Goal: Information Seeking & Learning: Learn about a topic

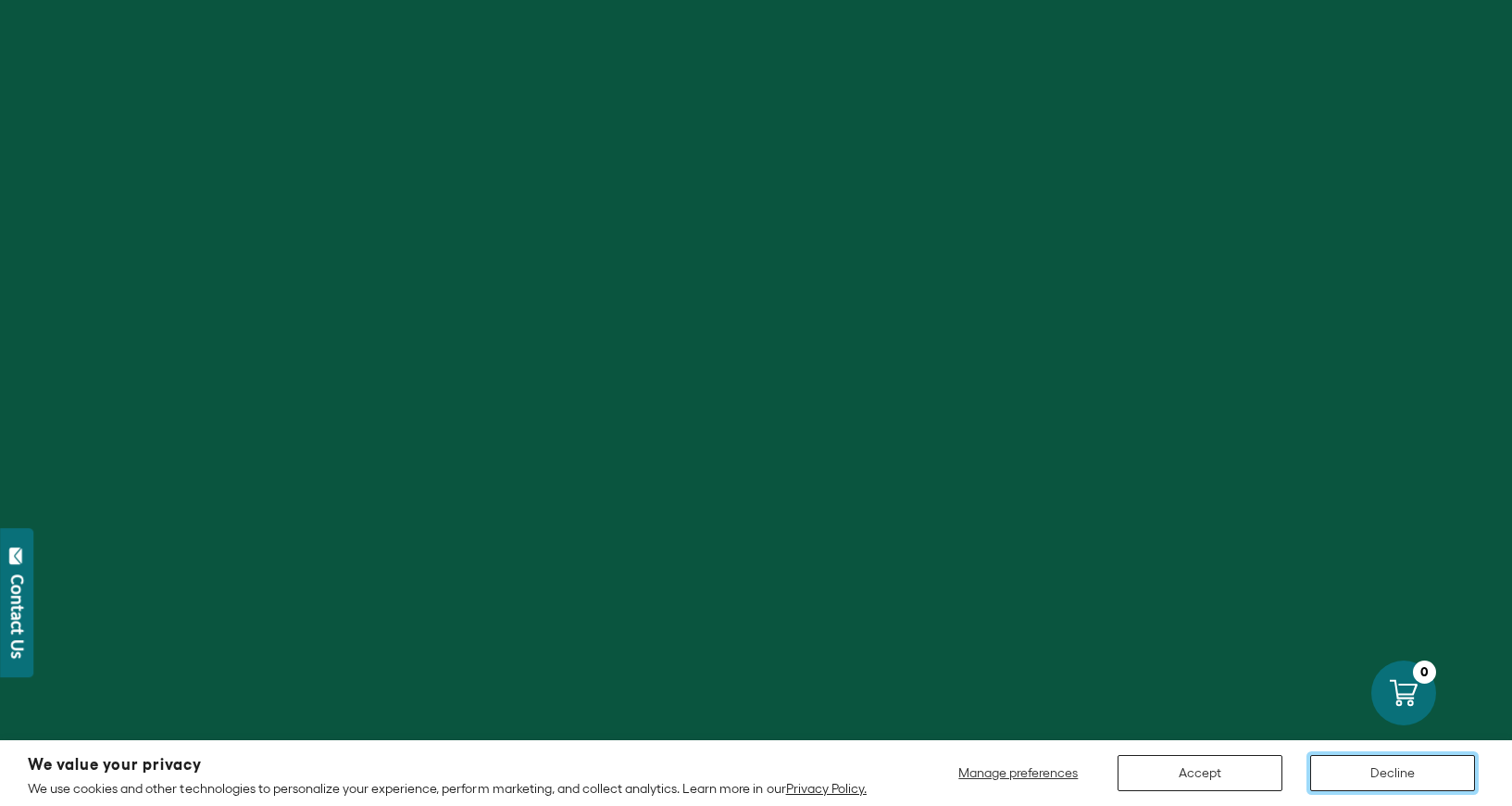
click at [1411, 769] on button "Decline" at bounding box center [1392, 774] width 165 height 36
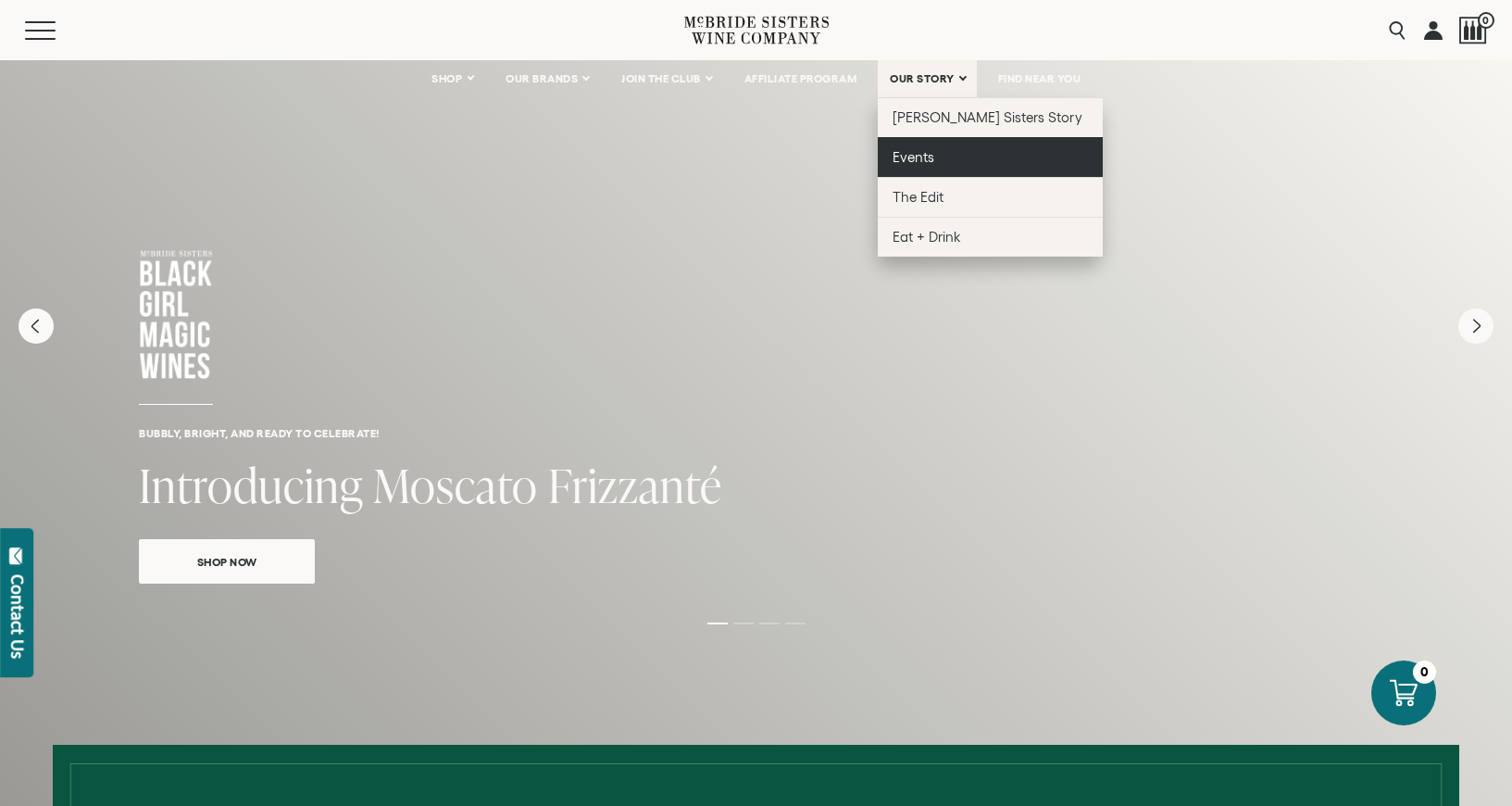
click at [925, 157] on span "Events" at bounding box center [913, 156] width 42 height 16
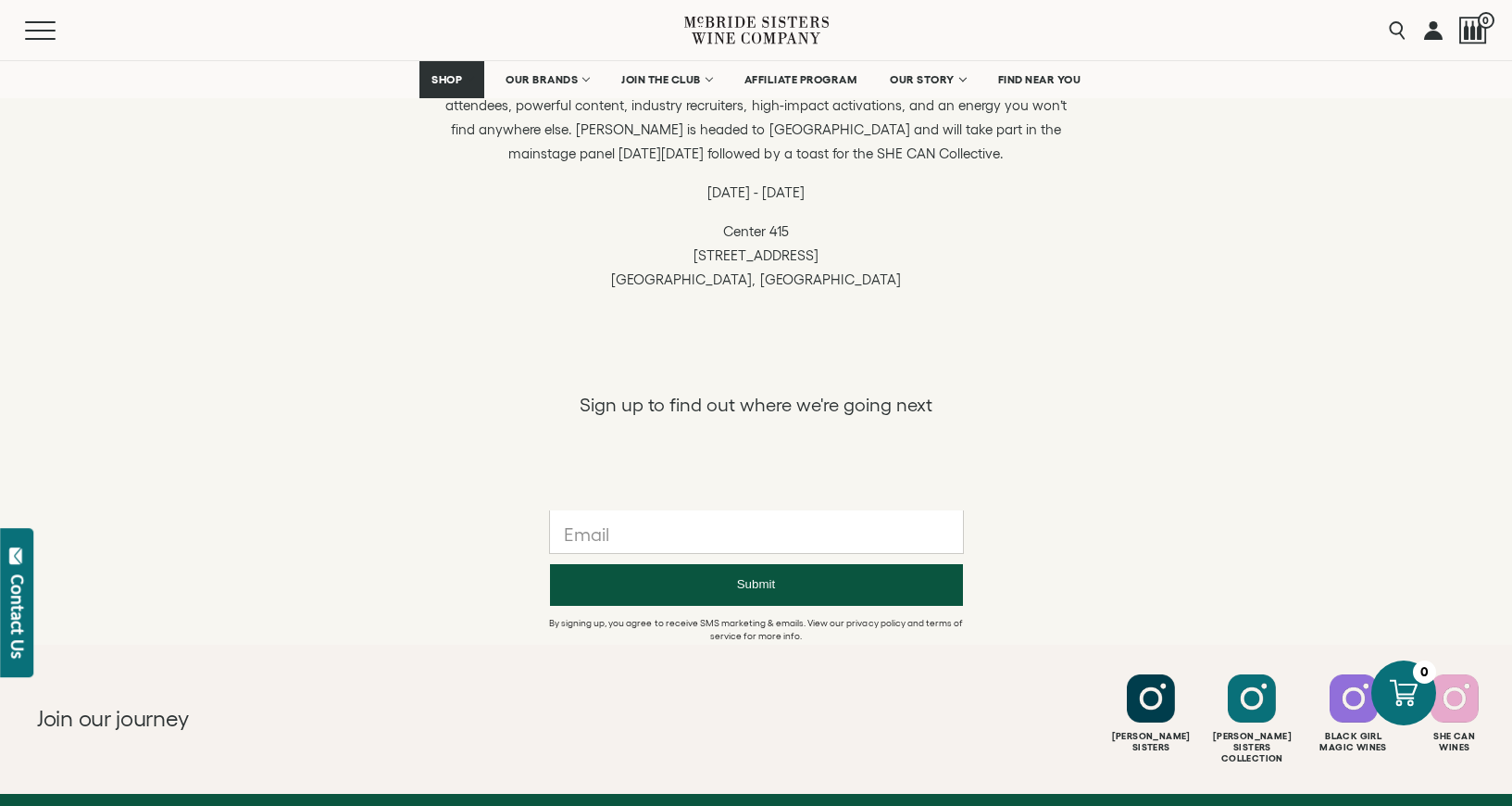
scroll to position [1452, 0]
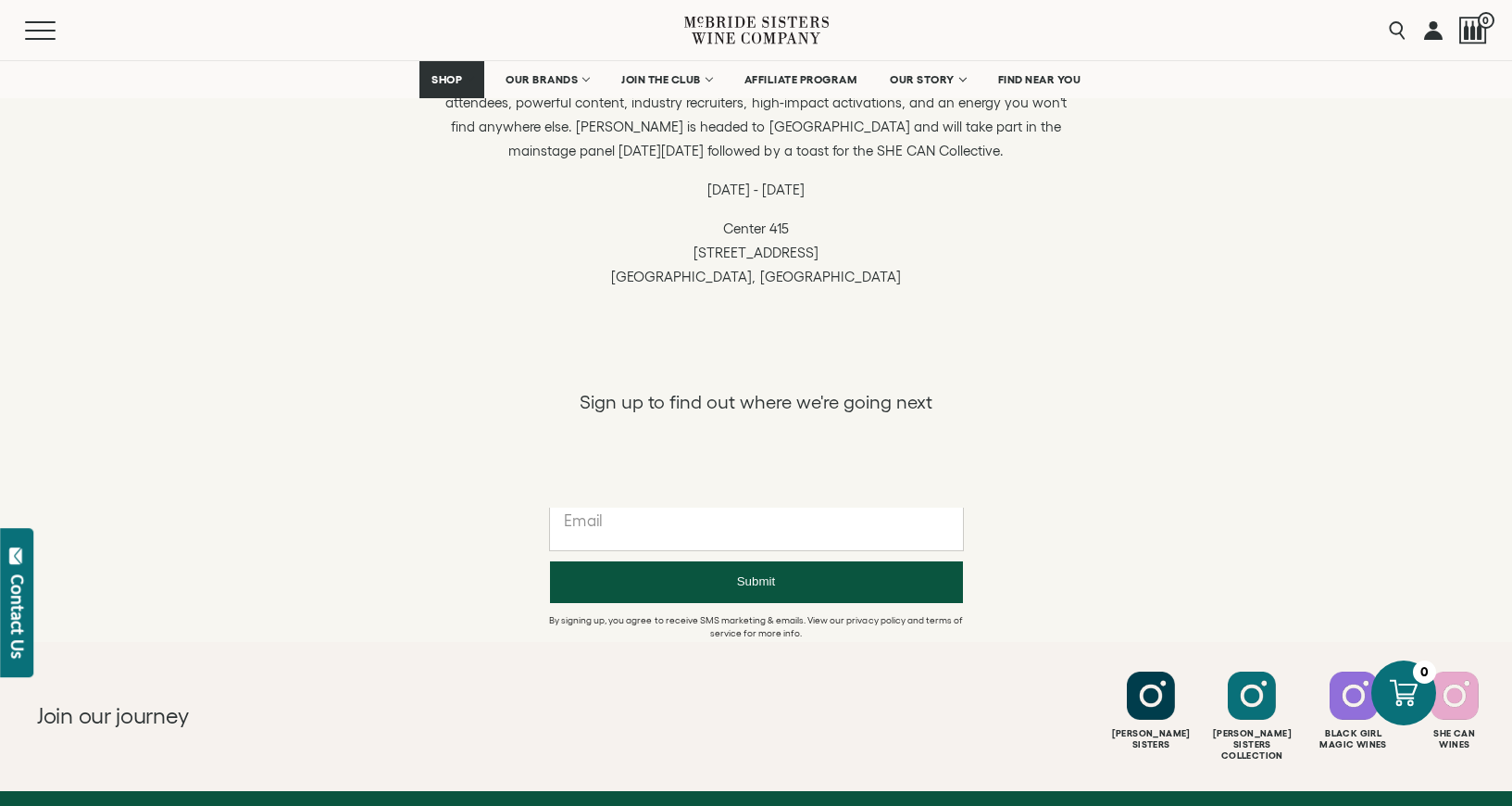
click at [890, 531] on input "text" at bounding box center [756, 528] width 413 height 43
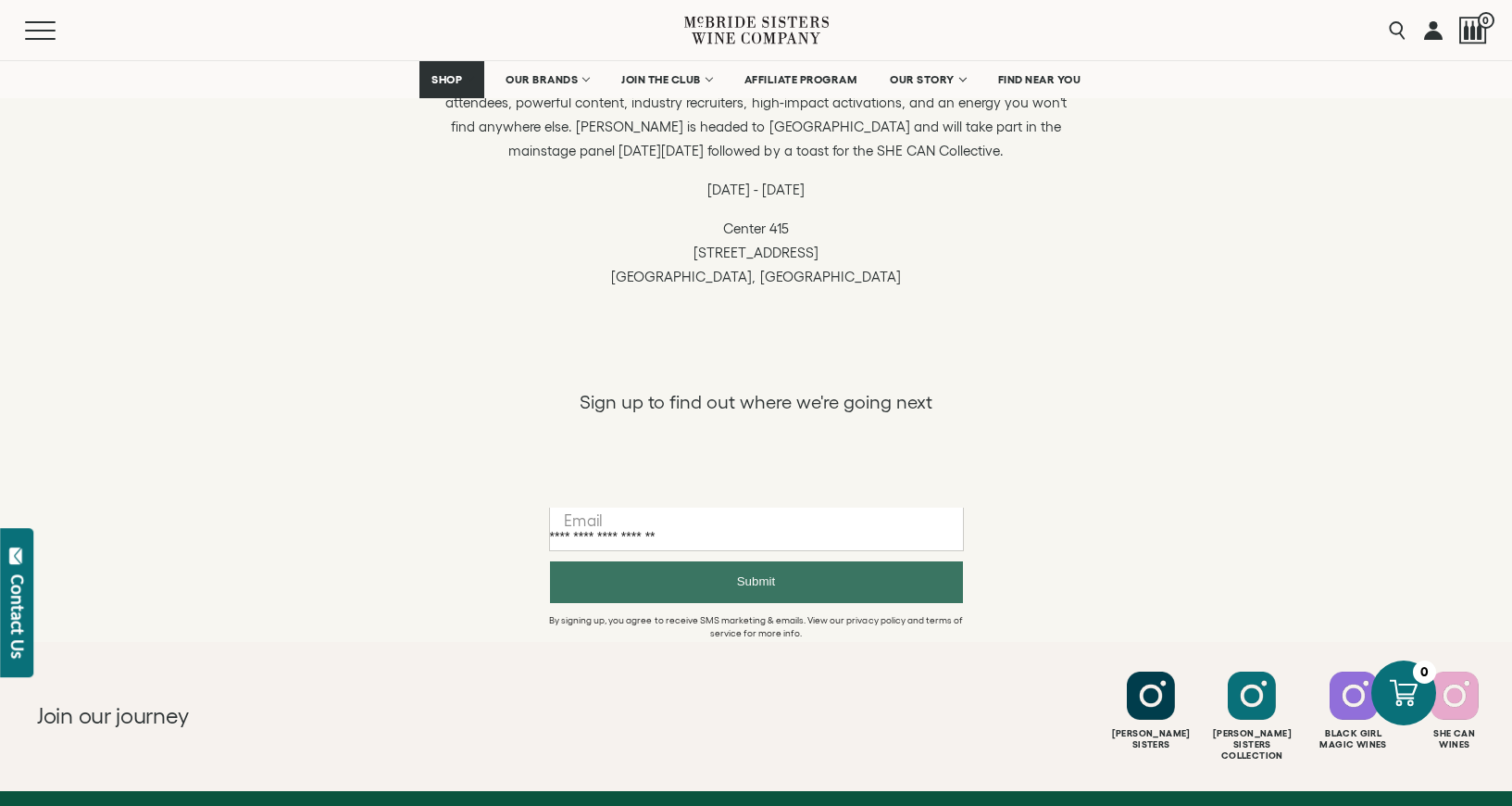
type input "**********"
click at [839, 585] on button "Submit" at bounding box center [756, 583] width 413 height 42
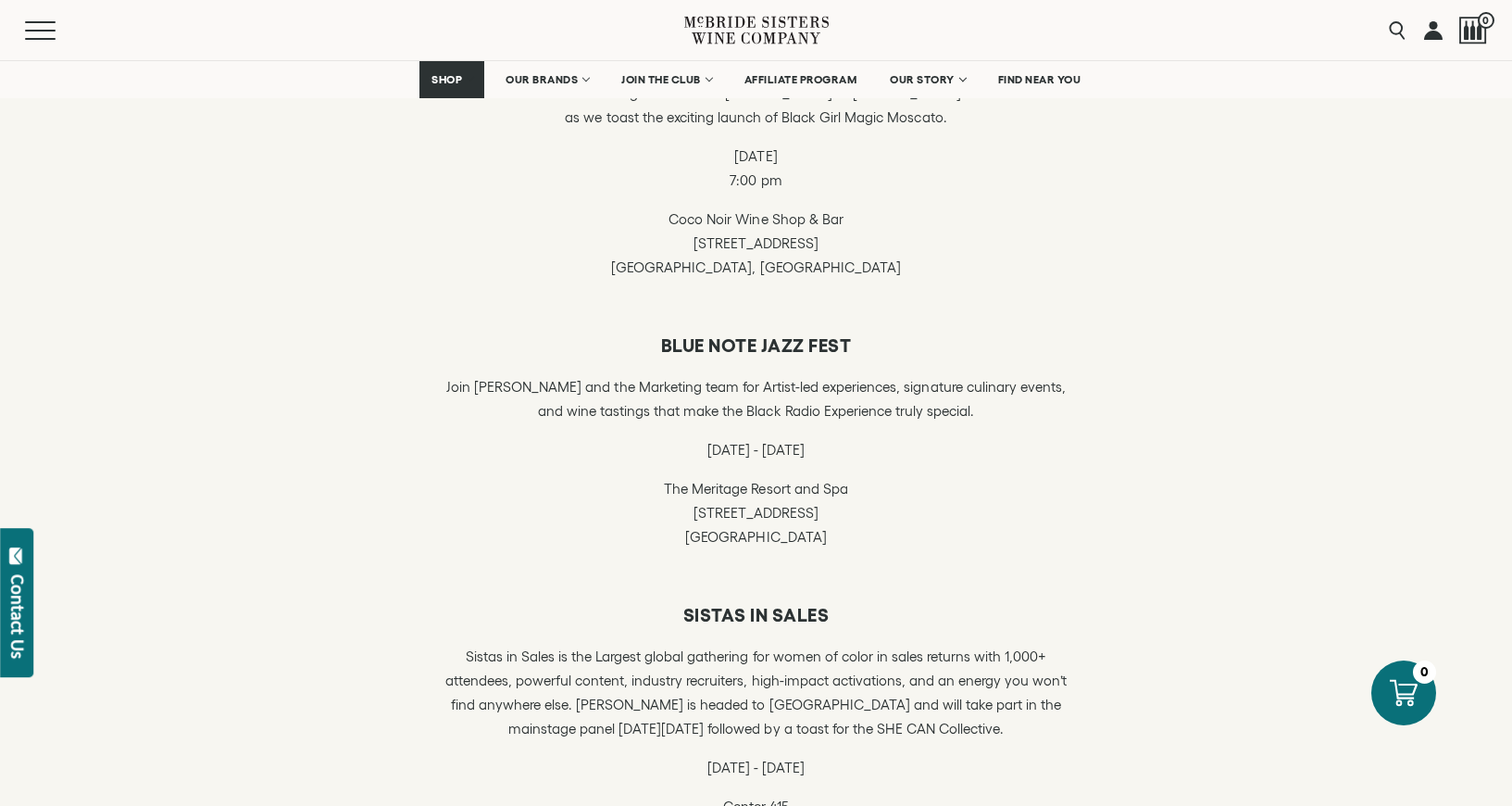
scroll to position [847, 0]
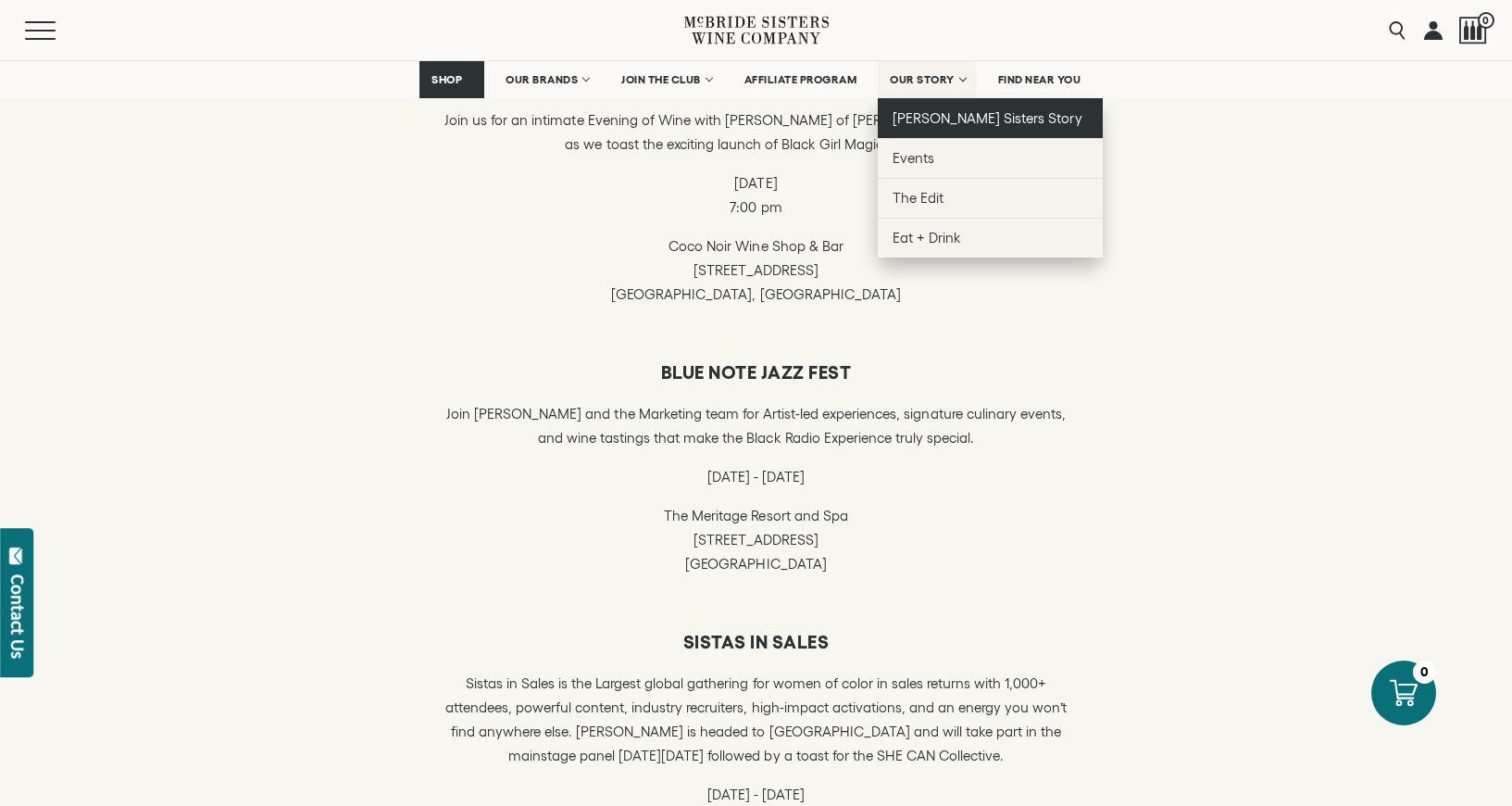
click at [959, 113] on span "[PERSON_NAME] Sisters Story" at bounding box center [987, 118] width 190 height 16
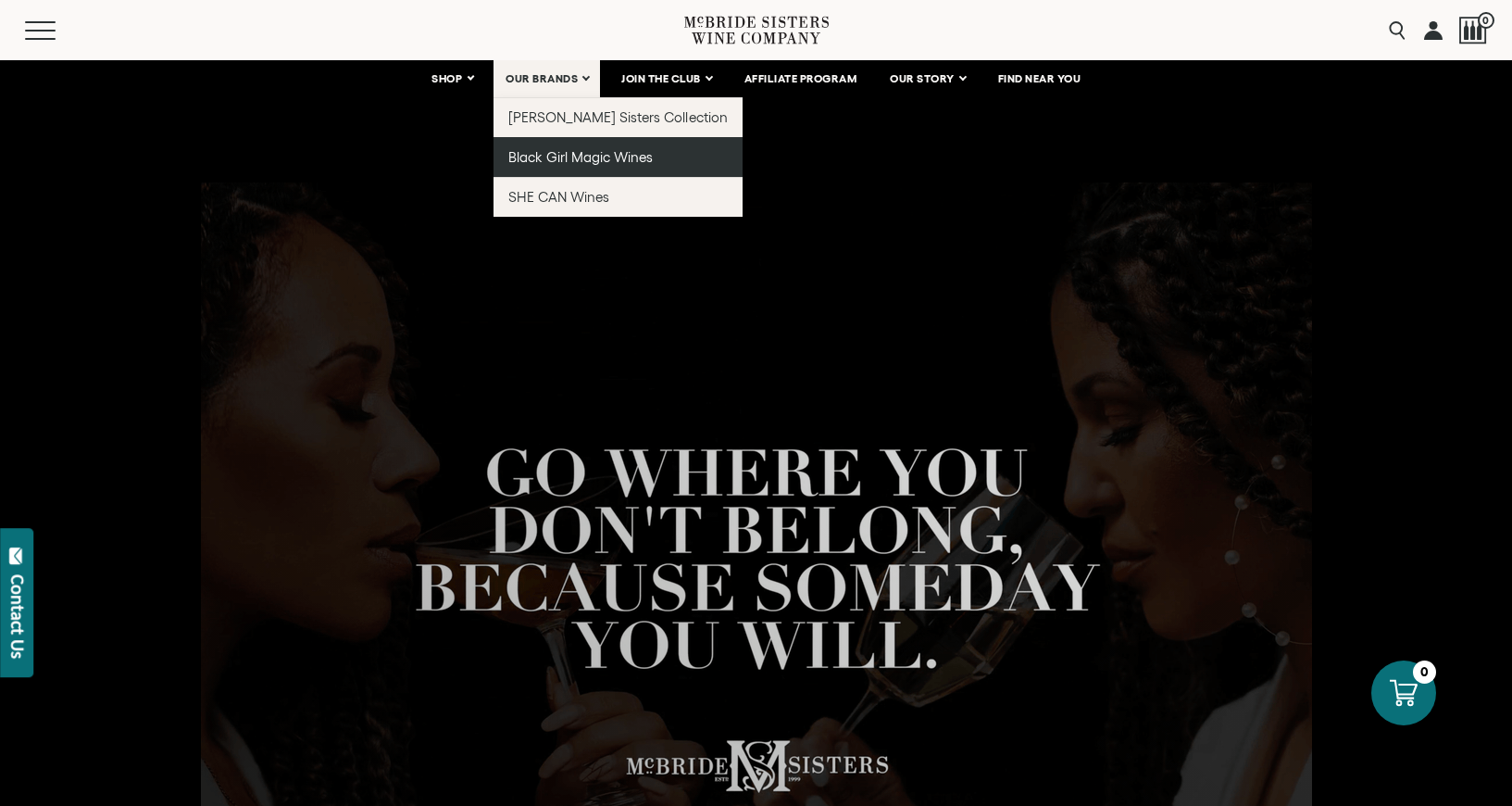
click at [583, 156] on span "Black Girl Magic Wines" at bounding box center [581, 156] width 145 height 16
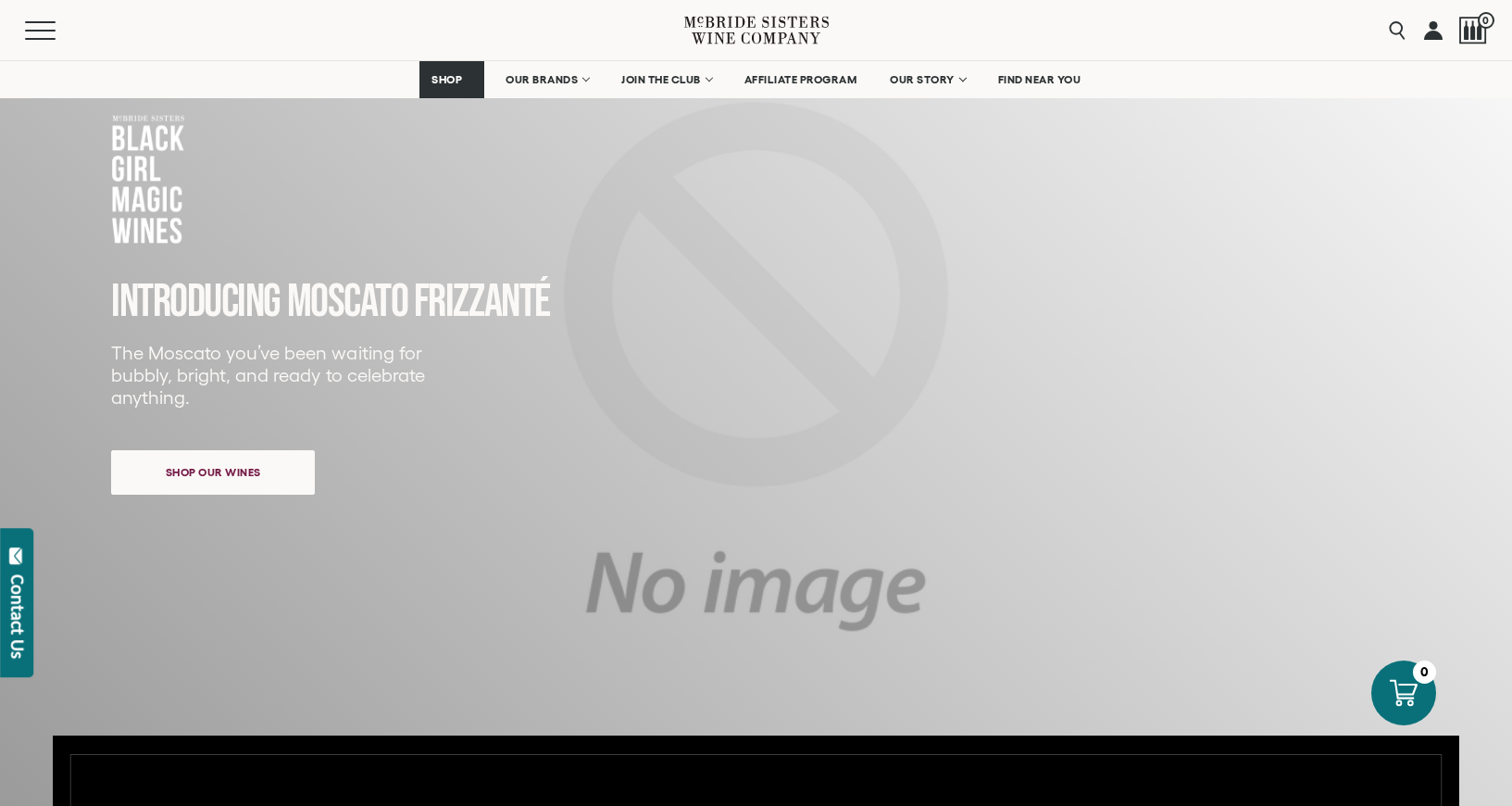
scroll to position [127, 0]
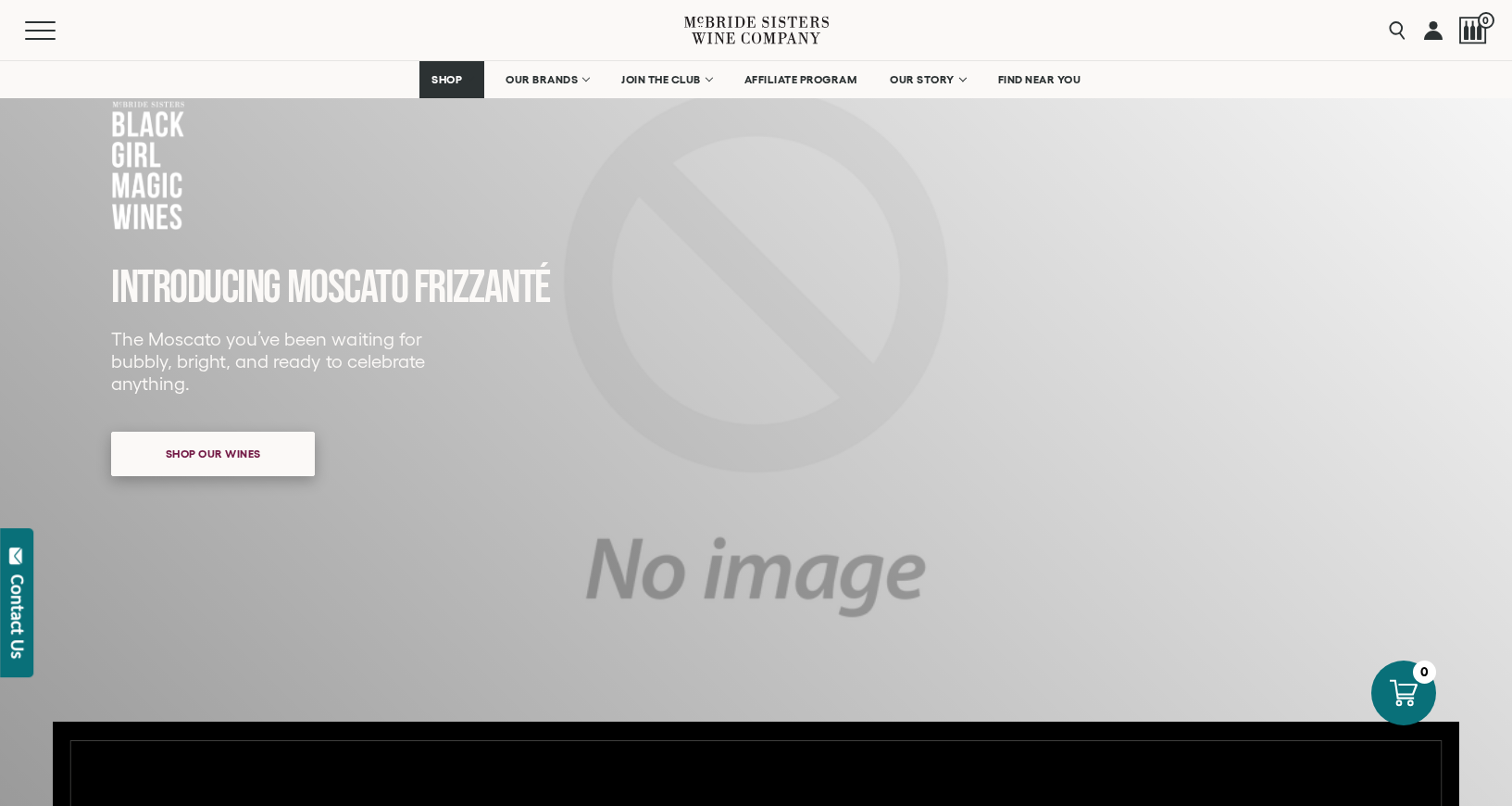
click at [275, 462] on span "Shop our wines" at bounding box center [214, 453] width 160 height 36
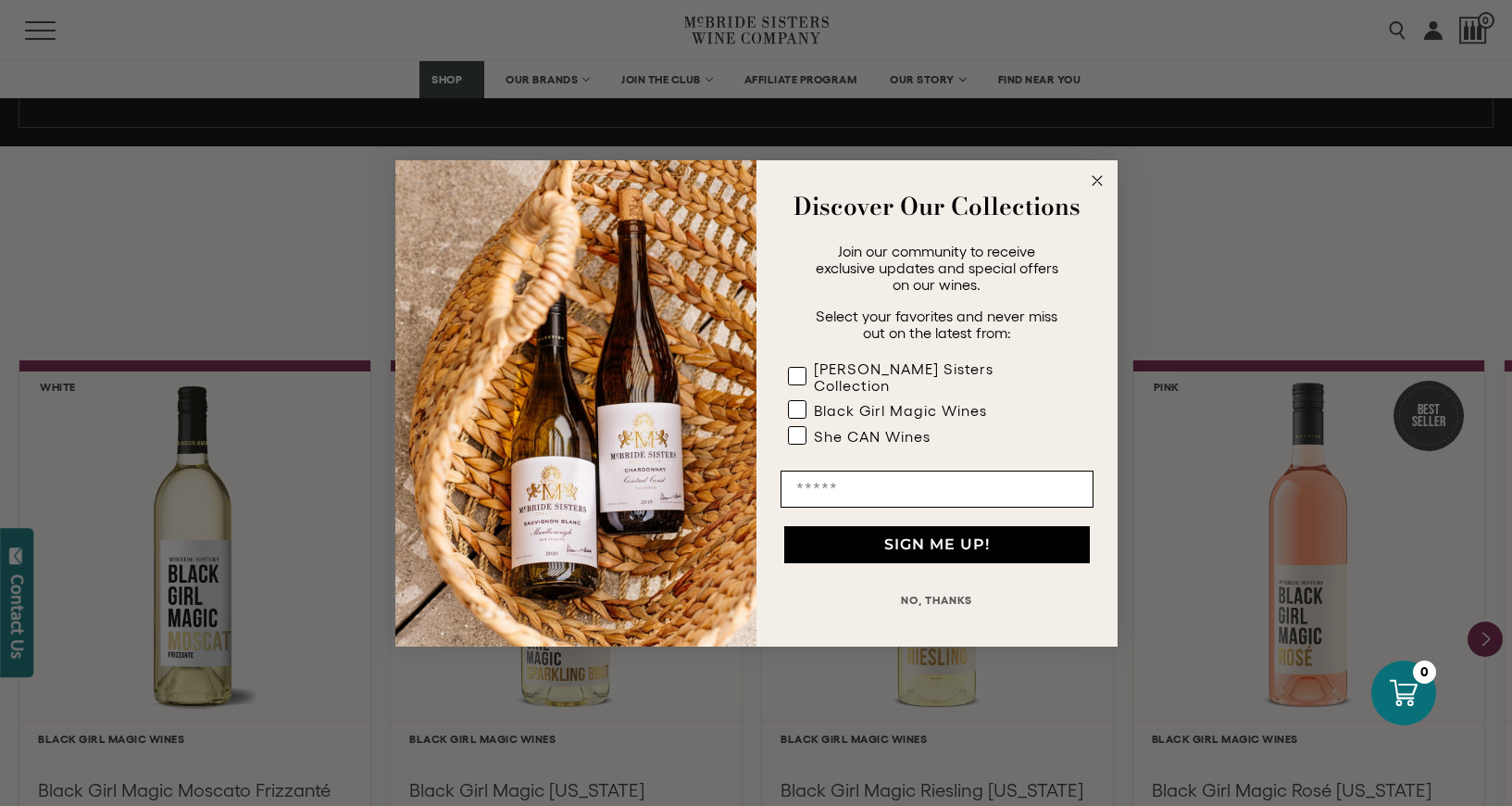
scroll to position [1414, 0]
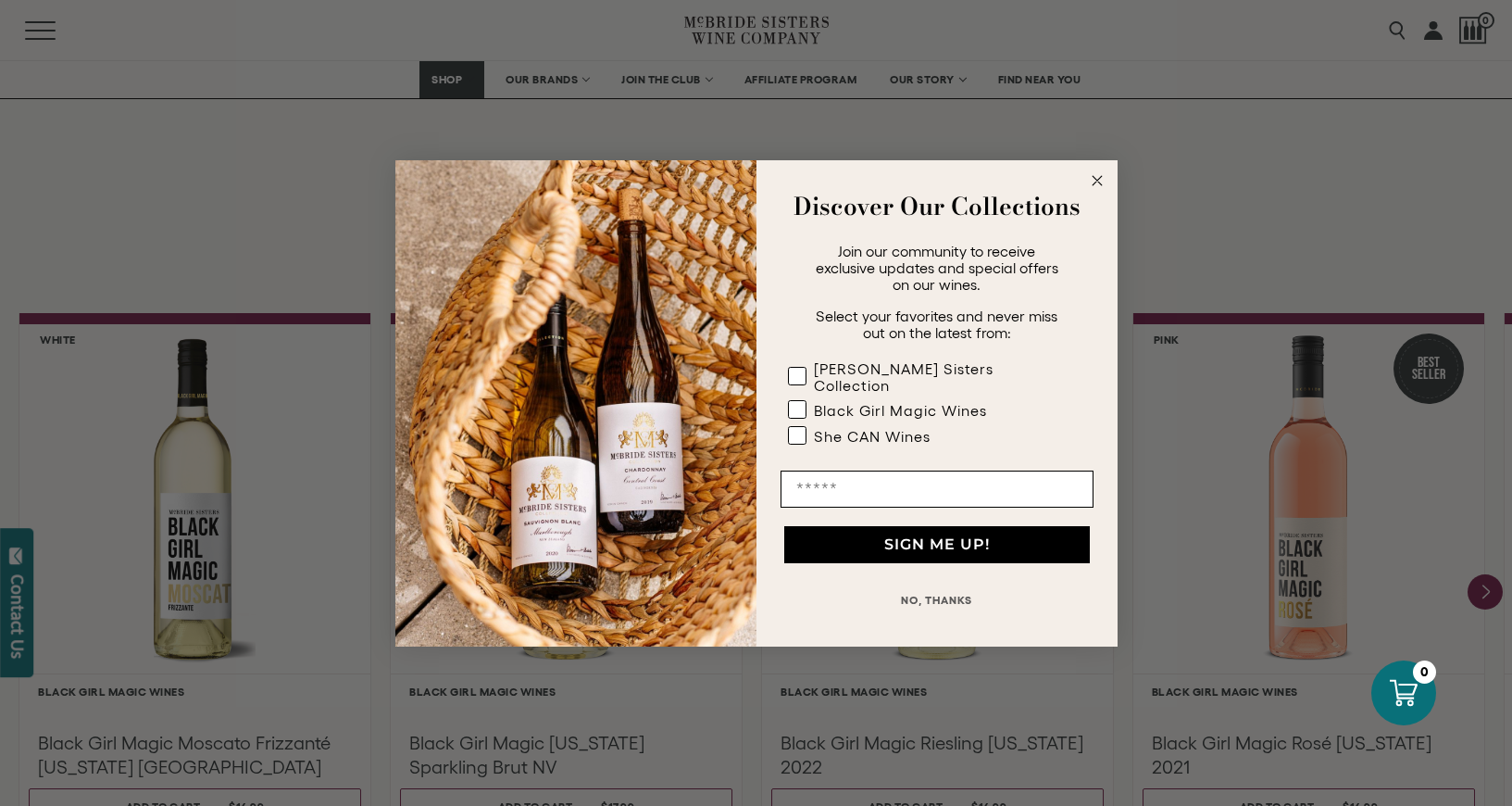
click at [1097, 183] on circle "Close dialog" at bounding box center [1096, 180] width 21 height 21
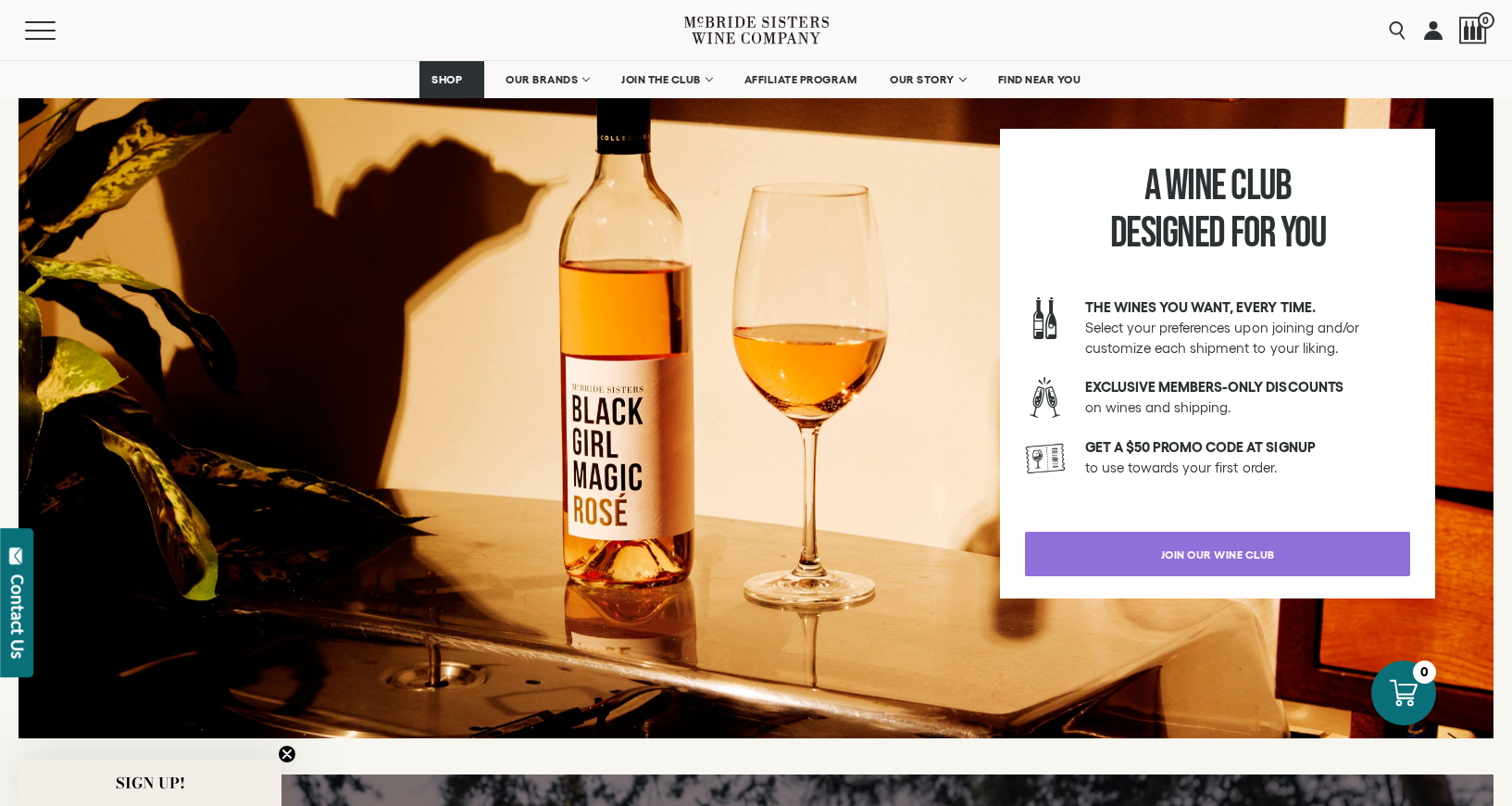
scroll to position [3240, 0]
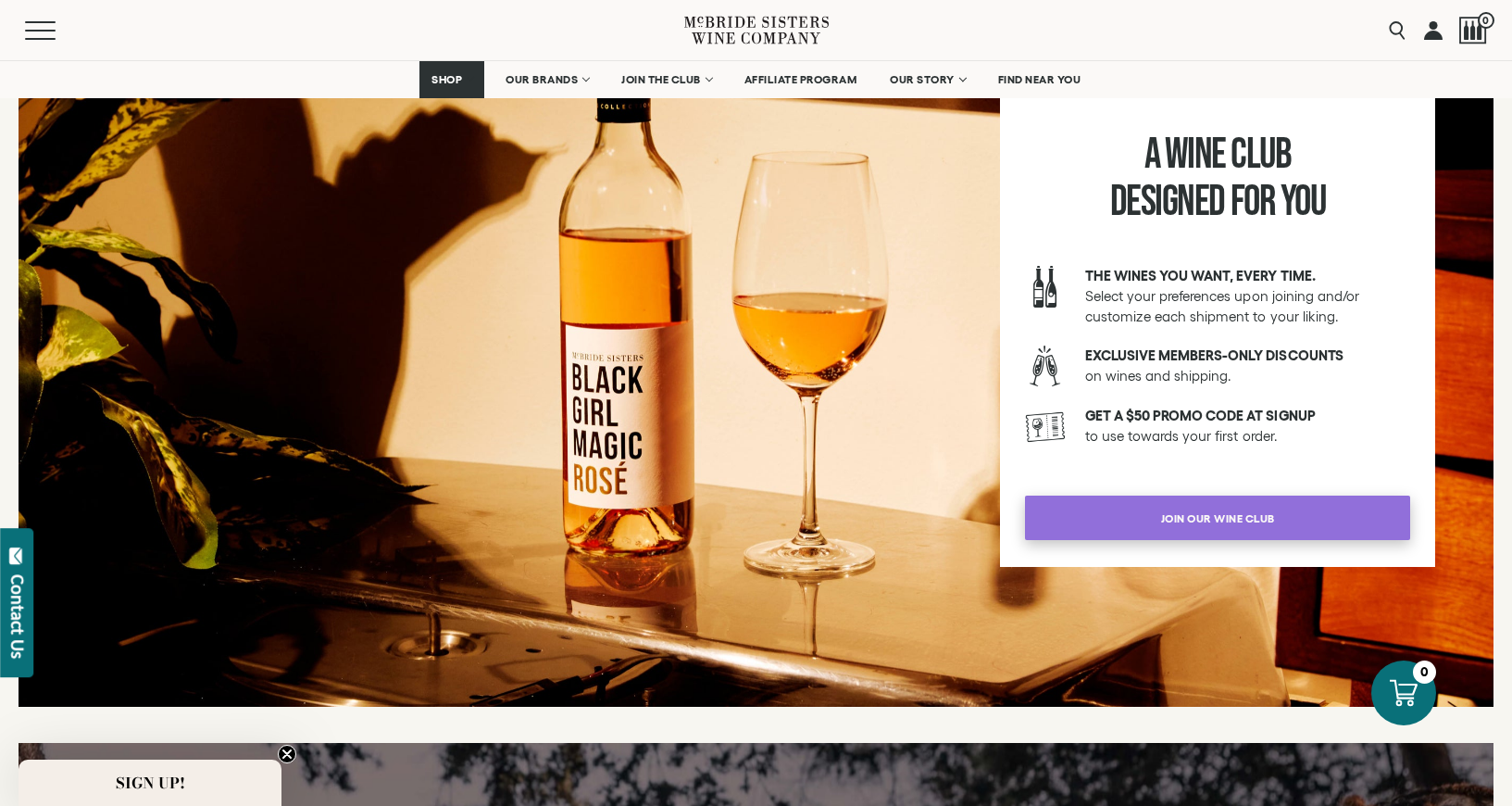
click at [1184, 520] on span "join our wine club" at bounding box center [1217, 518] width 178 height 36
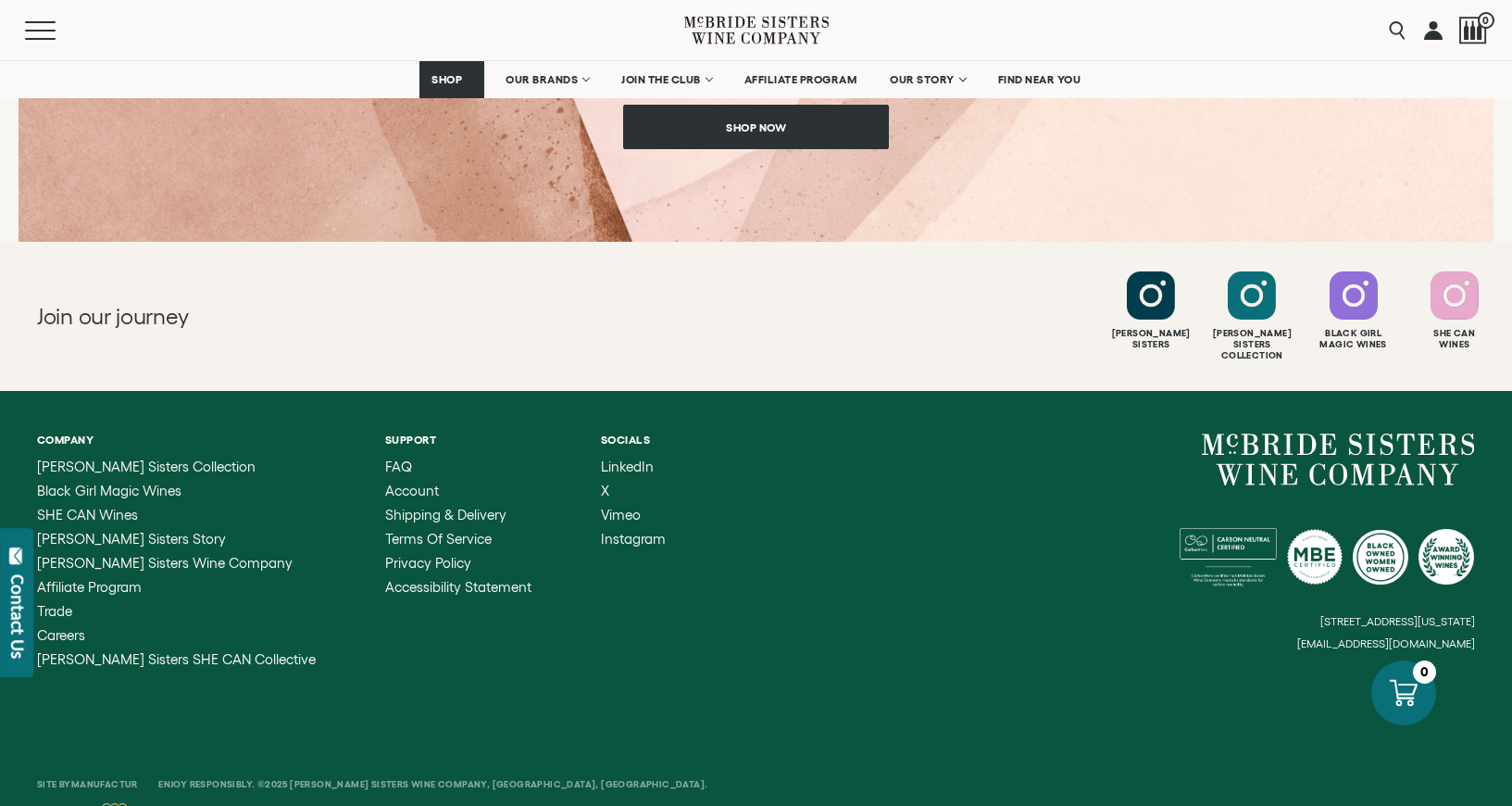
scroll to position [3055, 0]
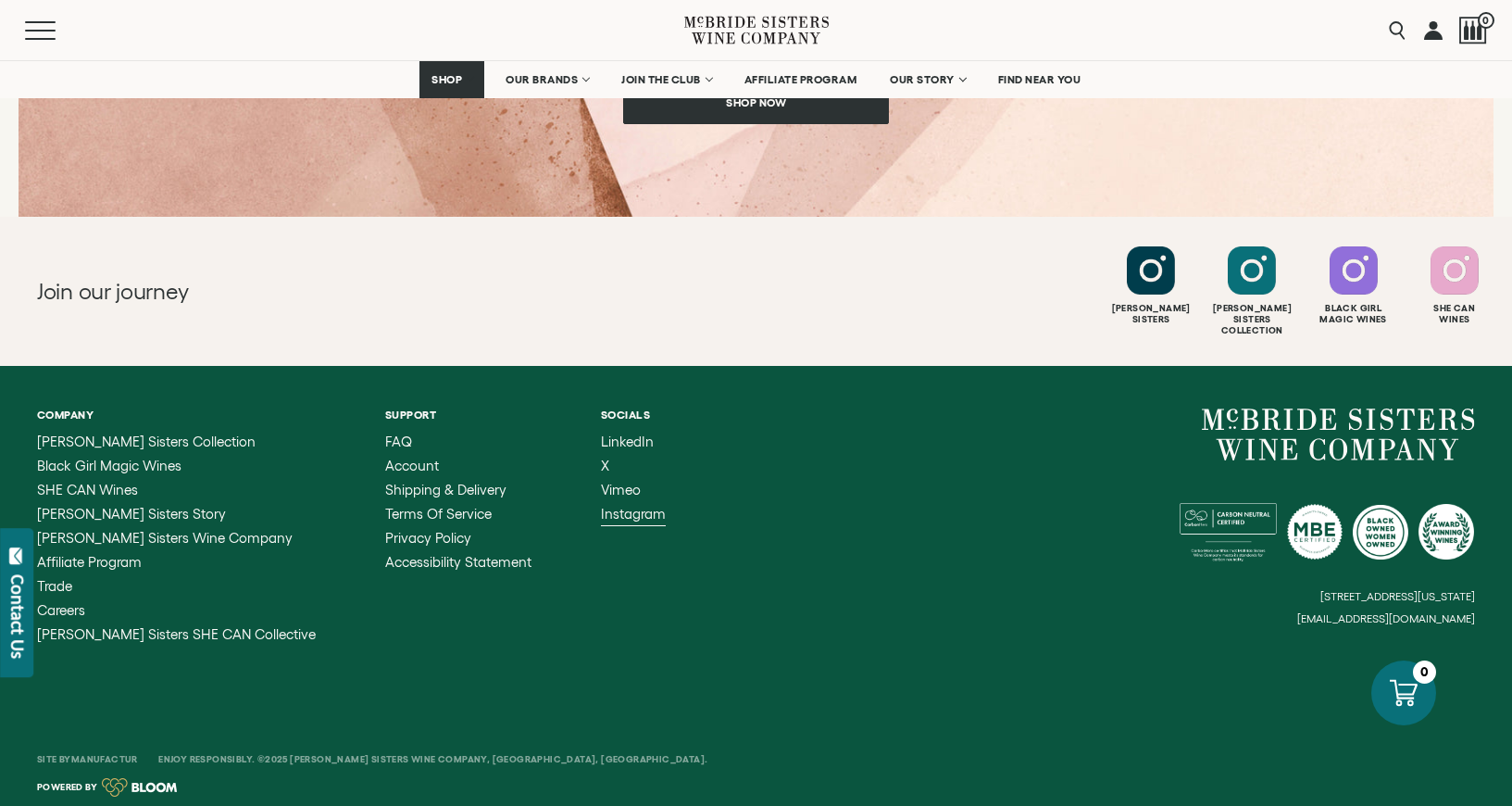
click at [601, 506] on span "Instagram" at bounding box center [633, 513] width 65 height 16
